Goal: Information Seeking & Learning: Stay updated

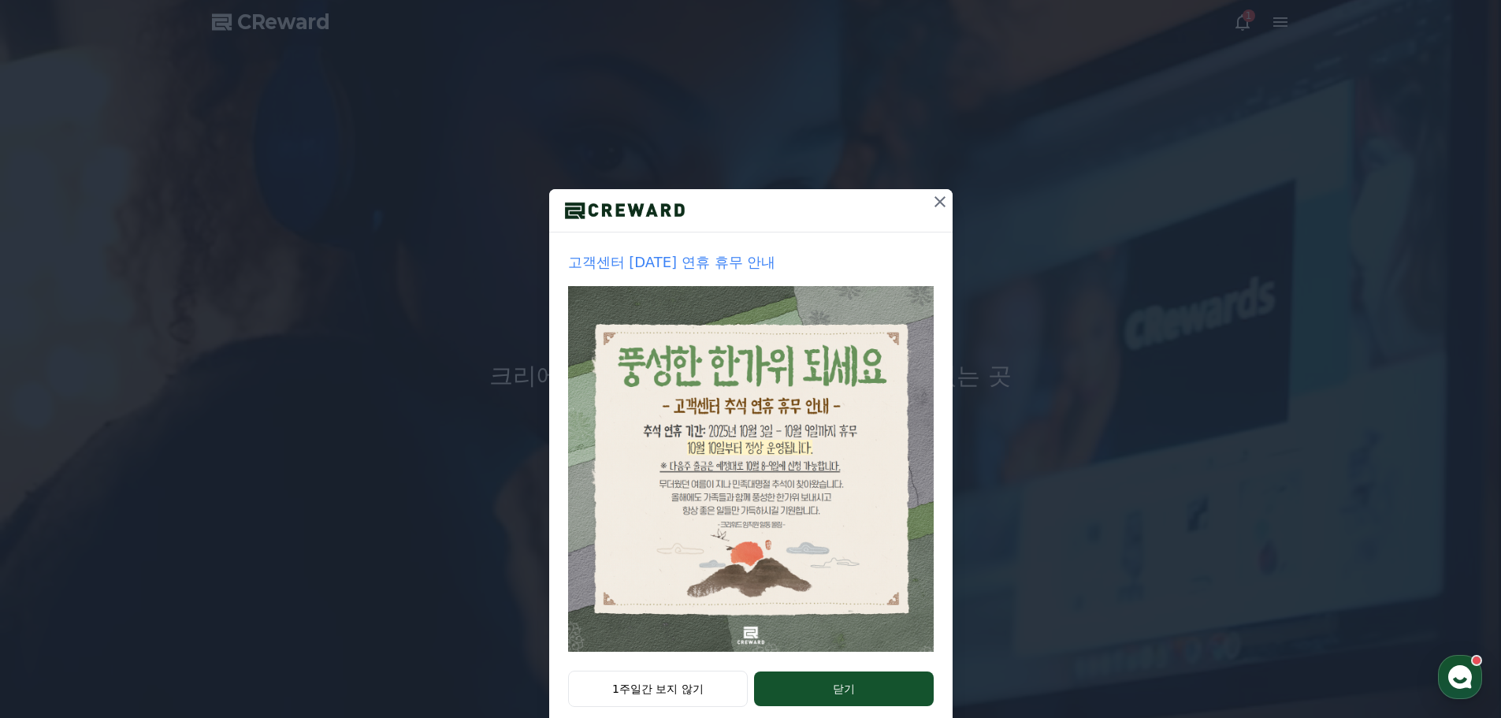
click at [935, 203] on icon at bounding box center [940, 201] width 11 height 11
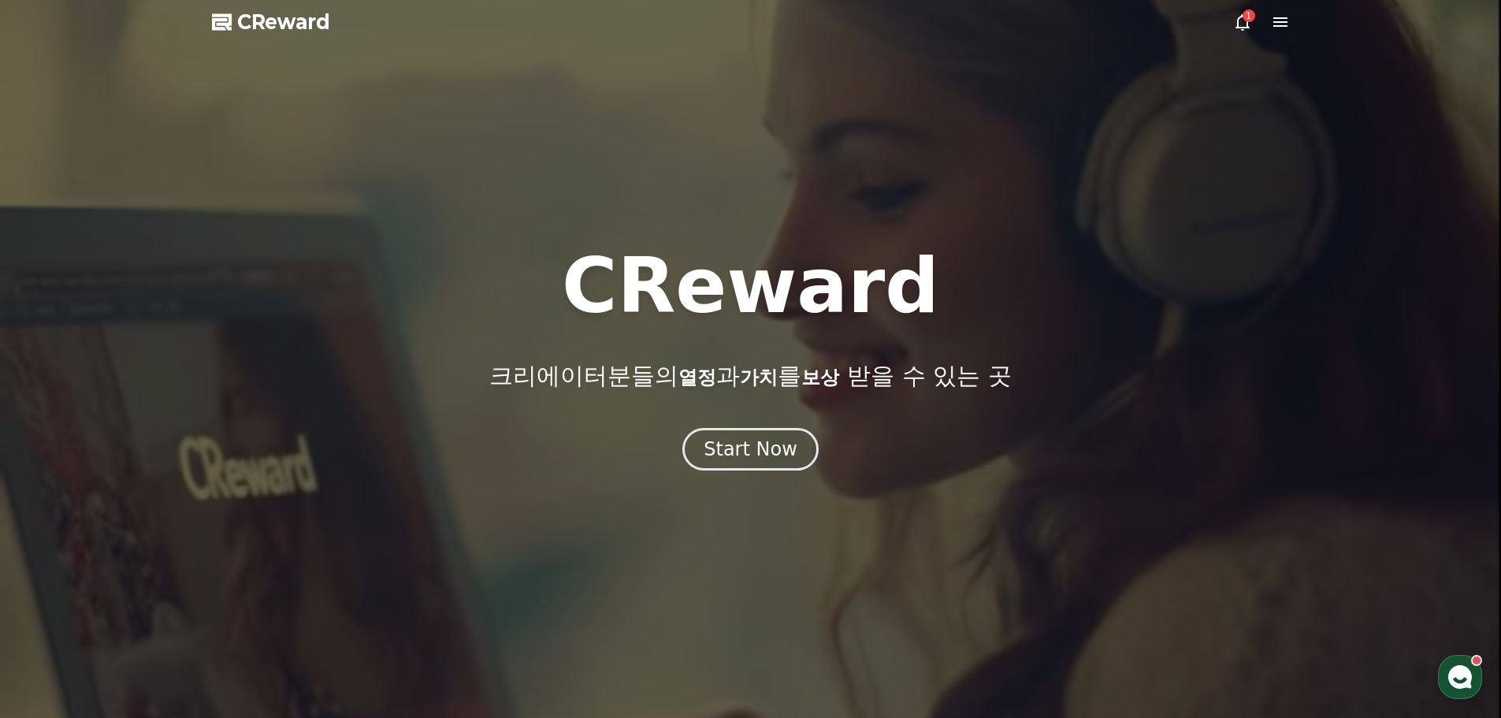
click at [1242, 20] on icon at bounding box center [1242, 22] width 19 height 19
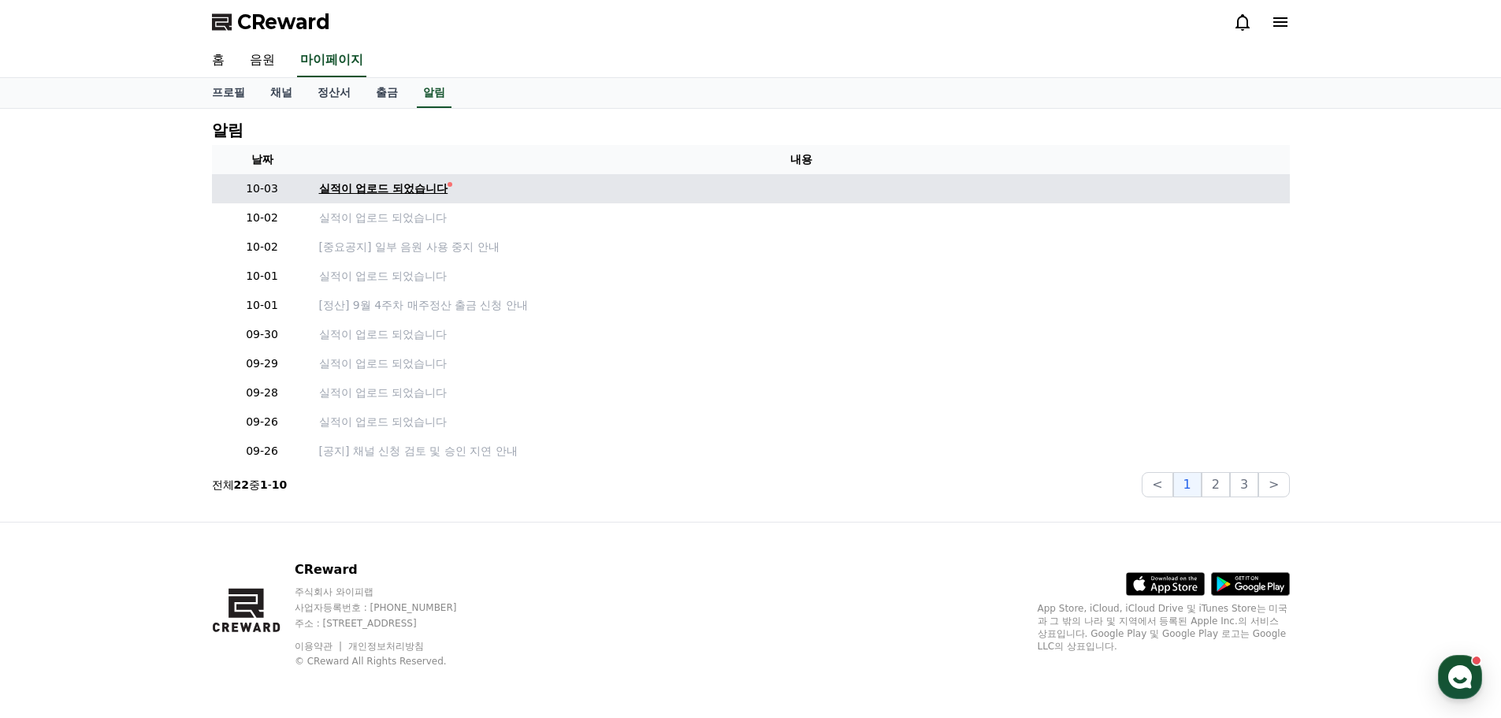
click at [376, 189] on div "실적이 업로드 되었습니다" at bounding box center [383, 188] width 129 height 17
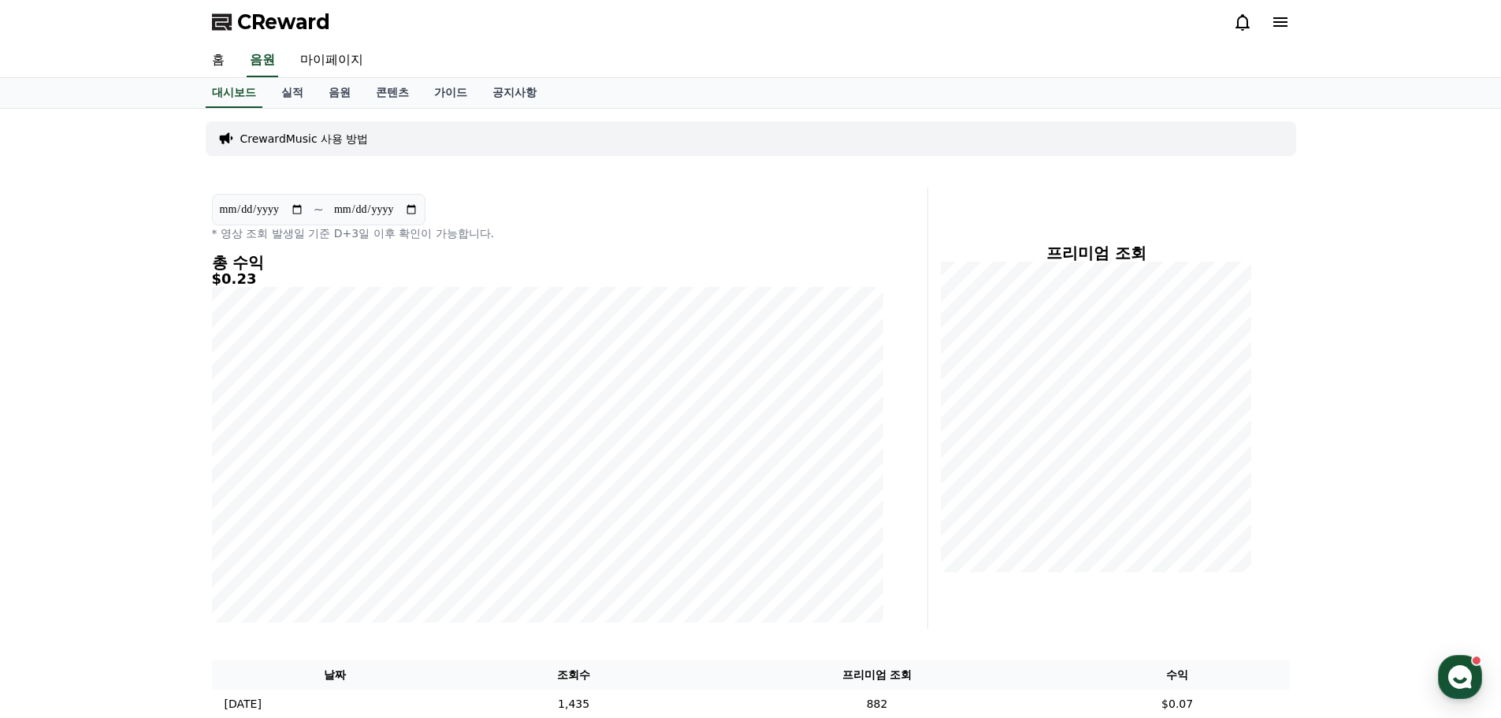
click at [1245, 28] on icon at bounding box center [1243, 22] width 14 height 17
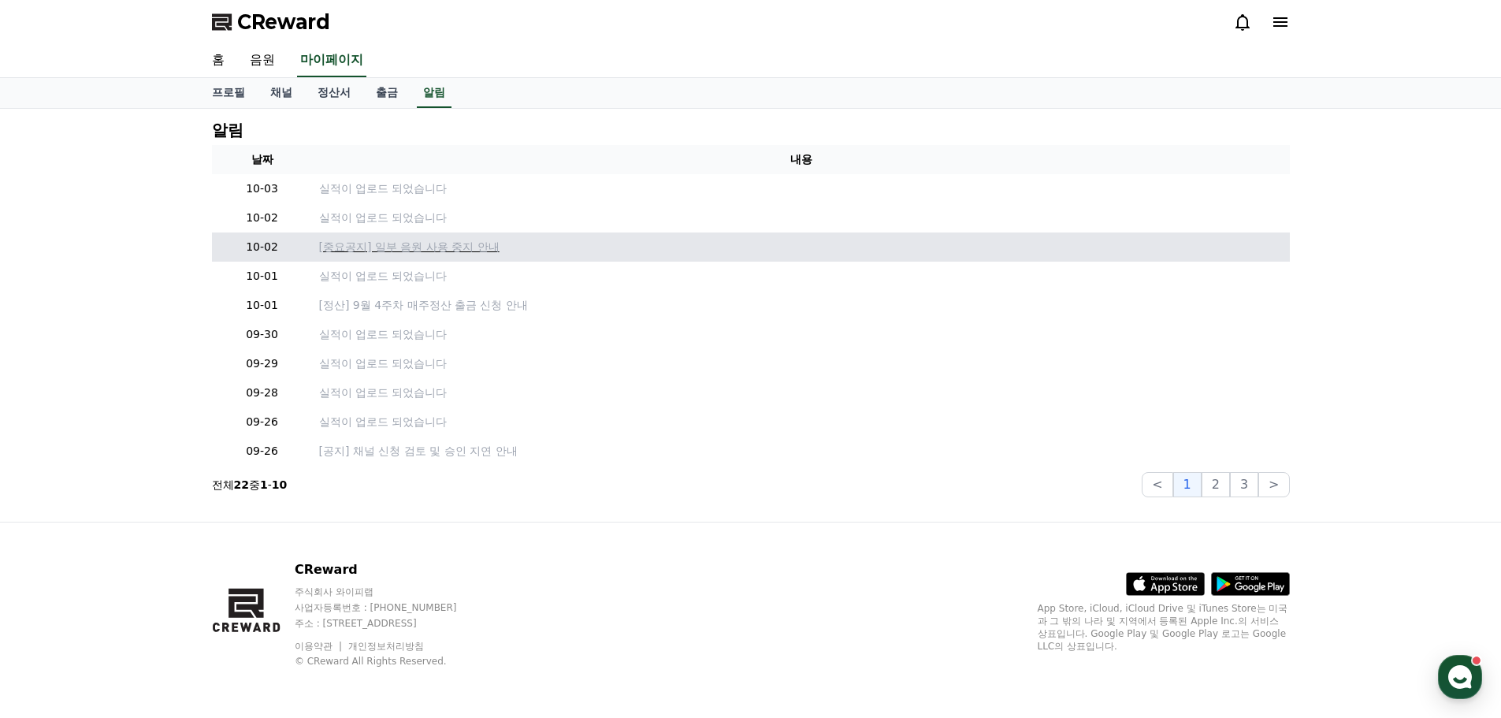
click at [479, 250] on p "[중요공지] 일부 음원 사용 중지 안내" at bounding box center [801, 247] width 965 height 17
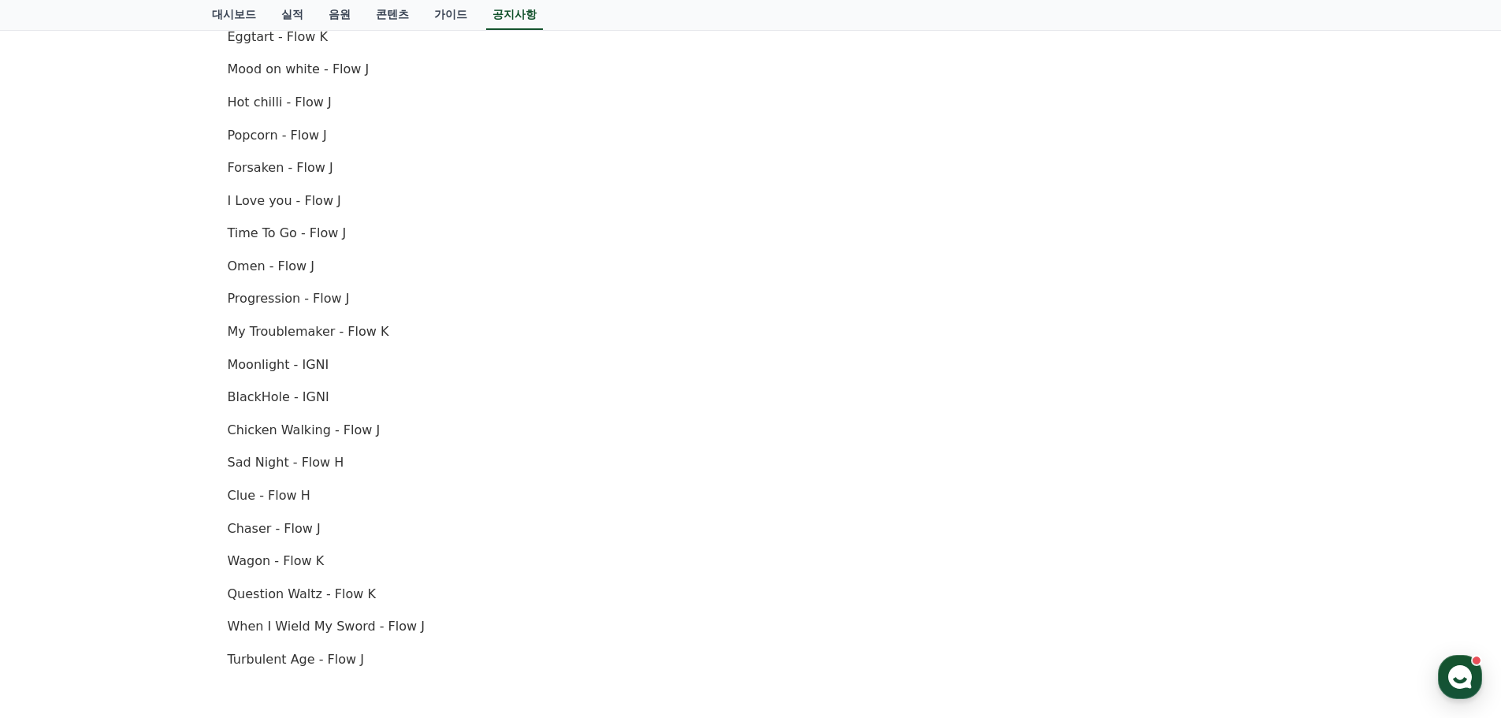
scroll to position [709, 0]
